Goal: Task Accomplishment & Management: Complete application form

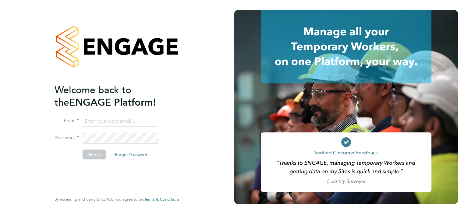
click at [90, 119] on input at bounding box center [120, 121] width 75 height 11
type input "[EMAIL_ADDRESS][DOMAIN_NAME]"
click at [92, 157] on button "Sign In" at bounding box center [94, 155] width 23 height 10
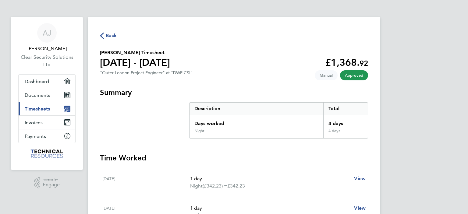
click at [43, 106] on span "Timesheets" at bounding box center [37, 109] width 25 height 6
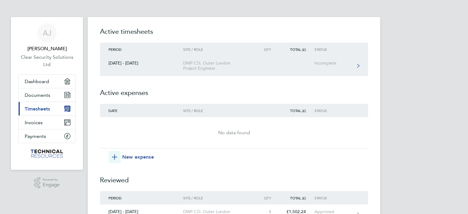
click at [201, 66] on div "DWP CSI, Outer London Project Engineer" at bounding box center [218, 66] width 70 height 10
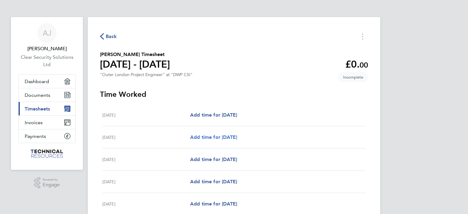
click at [209, 138] on span "Add time for Tue 26 Aug" at bounding box center [213, 137] width 47 height 6
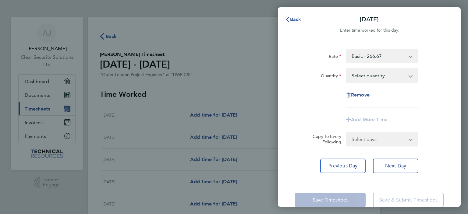
click at [360, 59] on select "Basic - 266.67 Night - 342.23 Weekend Hourly Rate - 44.44 Night Hourly Rate - 4…" at bounding box center [378, 55] width 63 height 13
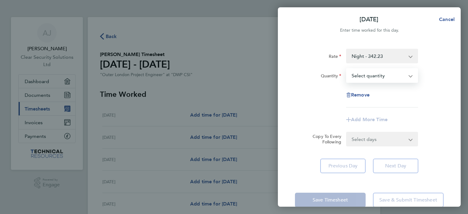
drag, startPoint x: 360, startPoint y: 61, endPoint x: 363, endPoint y: 76, distance: 14.6
click at [363, 76] on select "Select quantity 0.5 1" at bounding box center [378, 75] width 63 height 13
select select "1"
click at [347, 69] on select "Select quantity 0.5 1" at bounding box center [378, 75] width 63 height 13
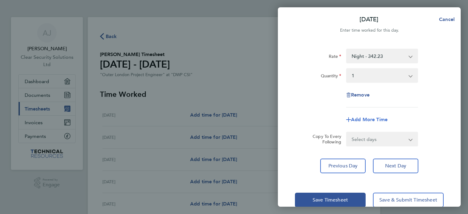
click at [363, 121] on span "Add More Time" at bounding box center [369, 120] width 37 height 6
select select "null"
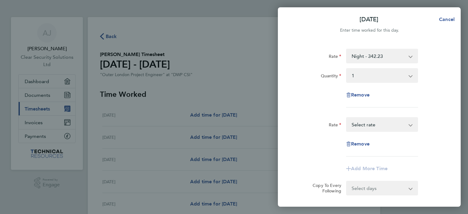
click at [363, 121] on select "Weekend Hourly Rate - 44.44 Night Hourly Rate - 42.79 Weekend - 355.00 Basic Ho…" at bounding box center [378, 124] width 63 height 13
select select "30"
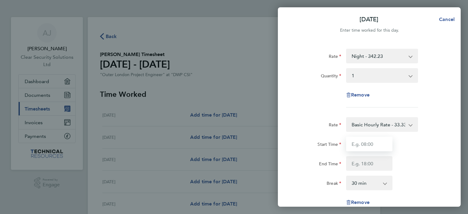
click at [356, 148] on input "Start Time" at bounding box center [369, 144] width 46 height 15
type input "15:00"
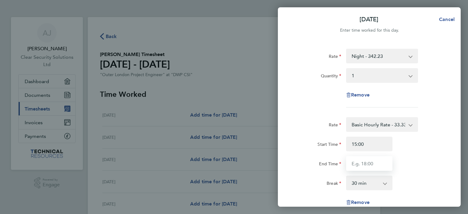
click at [368, 163] on input "End Time" at bounding box center [369, 163] width 46 height 15
type input "17:00"
click at [384, 182] on select "0 min 15 min 30 min 45 min 60 min 75 min 90 min" at bounding box center [366, 183] width 38 height 13
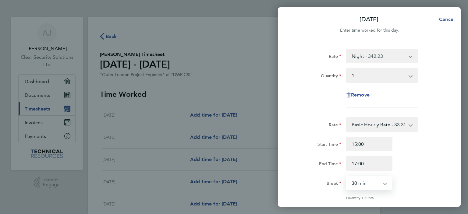
select select "0"
click at [347, 177] on select "0 min 15 min 30 min 45 min 60 min 75 min 90 min" at bounding box center [366, 183] width 38 height 13
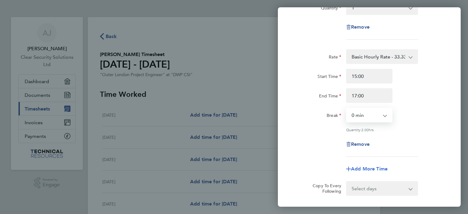
scroll to position [129, 0]
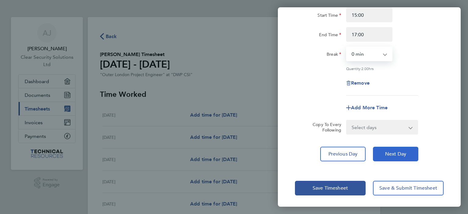
click at [399, 158] on button "Next Day" at bounding box center [395, 154] width 45 height 15
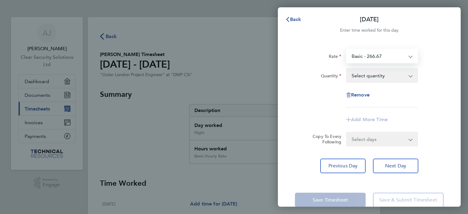
click at [371, 59] on select "Basic - 266.67 Night - 342.23 Weekend - 355.00 Night Hourly Rate - 42.79 Basic …" at bounding box center [378, 55] width 63 height 13
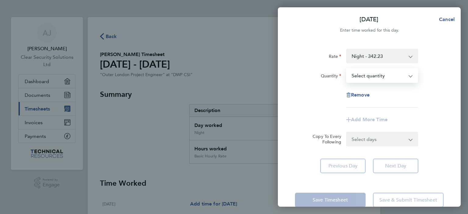
drag, startPoint x: 371, startPoint y: 62, endPoint x: 358, endPoint y: 72, distance: 16.7
click at [358, 72] on select "Select quantity 0.5 1" at bounding box center [378, 75] width 63 height 13
select select "1"
click at [347, 69] on select "Select quantity 0.5 1" at bounding box center [378, 75] width 63 height 13
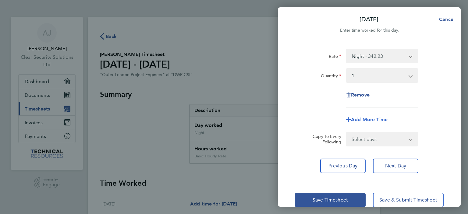
click at [361, 119] on span "Add More Time" at bounding box center [369, 120] width 37 height 6
select select "null"
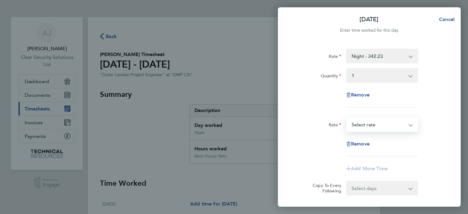
click at [372, 123] on select "Weekend - 355.00 Night Hourly Rate - 42.79 Basic Hourly Rate - 33.33 Weekend Ho…" at bounding box center [378, 124] width 63 height 13
select select "30"
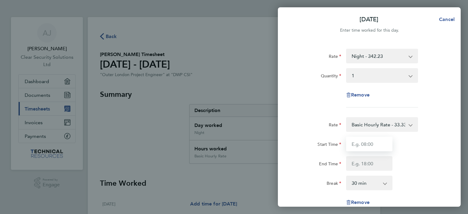
drag, startPoint x: 372, startPoint y: 131, endPoint x: 368, endPoint y: 148, distance: 17.8
click at [368, 148] on input "Start Time" at bounding box center [369, 144] width 46 height 15
type input "13:00"
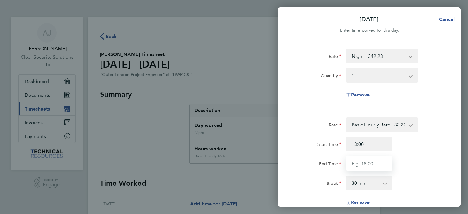
click at [372, 165] on input "End Time" at bounding box center [369, 163] width 46 height 15
type input "17:00"
click at [382, 184] on select "0 min 15 min 30 min 45 min 60 min 75 min 90 min" at bounding box center [366, 183] width 38 height 13
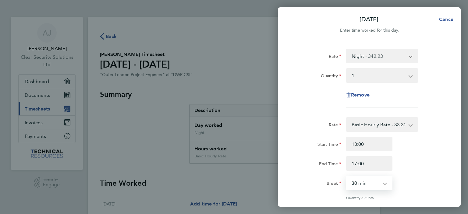
select select "0"
click at [347, 177] on select "0 min 15 min 30 min 45 min 60 min 75 min 90 min" at bounding box center [366, 183] width 38 height 13
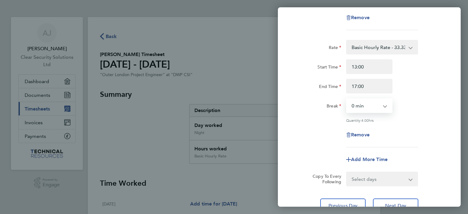
scroll to position [129, 0]
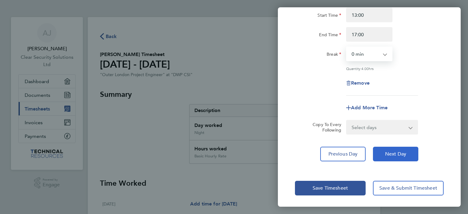
click at [393, 150] on button "Next Day" at bounding box center [395, 154] width 45 height 15
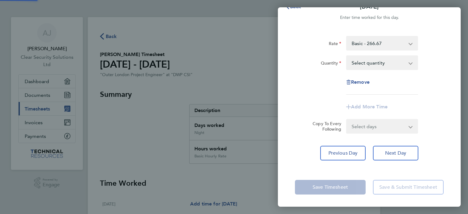
scroll to position [12, 0]
click at [382, 46] on select "Basic - 266.67 Night - 342.23 Weekend - 355.00 Night Hourly Rate - 42.79 Basic …" at bounding box center [378, 43] width 63 height 13
drag, startPoint x: 381, startPoint y: 50, endPoint x: 377, endPoint y: 63, distance: 13.5
click at [377, 63] on select "Select quantity 0.5 1" at bounding box center [378, 63] width 63 height 13
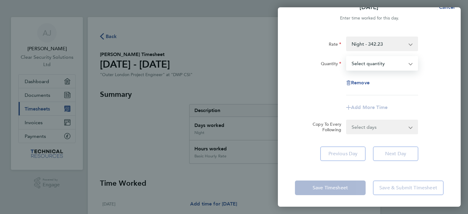
select select "1"
click at [347, 57] on select "Select quantity 0.5 1" at bounding box center [378, 63] width 63 height 13
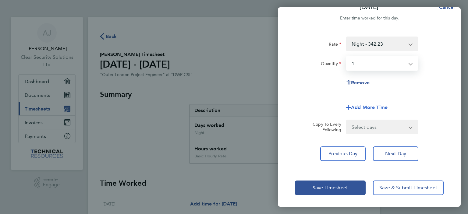
click at [371, 108] on span "Add More Time" at bounding box center [369, 108] width 37 height 6
select select "null"
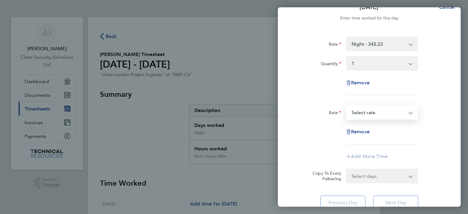
click at [370, 110] on select "Weekend - 355.00 Night Hourly Rate - 42.79 Basic Hourly Rate - 33.33 Weekend Ho…" at bounding box center [378, 112] width 63 height 13
select select "30"
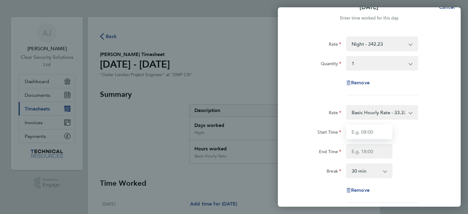
click at [360, 128] on input "Start Time" at bounding box center [369, 132] width 46 height 15
type input "1"
type input "15:00"
click at [360, 153] on input "End Time" at bounding box center [369, 151] width 46 height 15
type input "17:00"
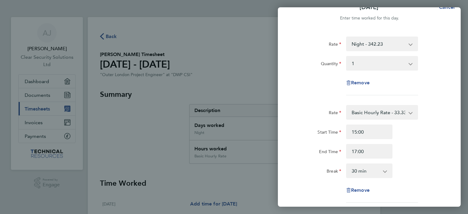
click at [385, 173] on select "0 min 15 min 30 min 45 min 60 min 75 min 90 min" at bounding box center [366, 170] width 38 height 13
select select "0"
click at [347, 164] on select "0 min 15 min 30 min 45 min 60 min 75 min 90 min" at bounding box center [366, 170] width 38 height 13
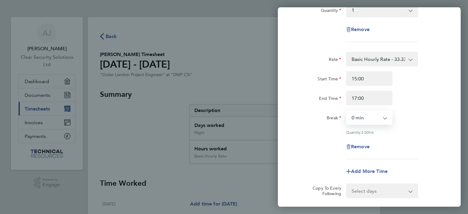
scroll to position [129, 0]
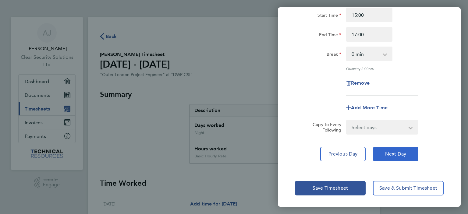
click at [396, 153] on span "Next Day" at bounding box center [395, 154] width 21 height 6
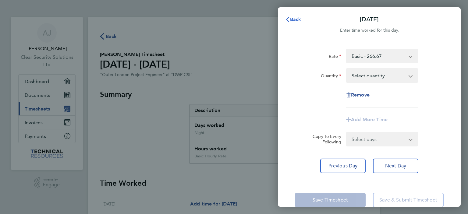
click at [300, 19] on span "Back" at bounding box center [295, 19] width 11 height 6
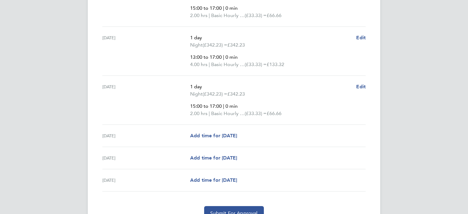
scroll to position [268, 0]
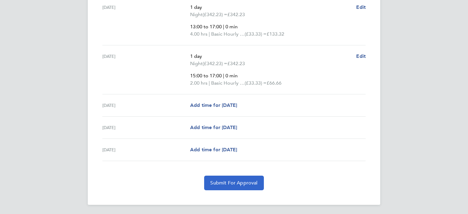
click at [230, 187] on button "Submit For Approval" at bounding box center [233, 183] width 59 height 15
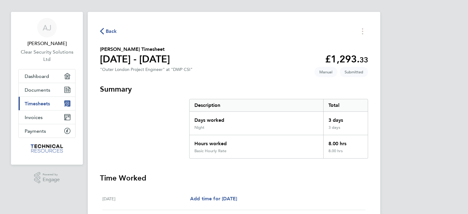
scroll to position [0, 0]
